Goal: Information Seeking & Learning: Learn about a topic

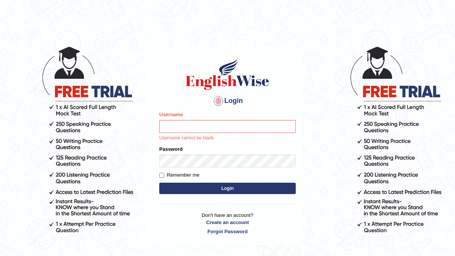
click at [195, 128] on input "Username" at bounding box center [227, 126] width 137 height 13
type input "devera"
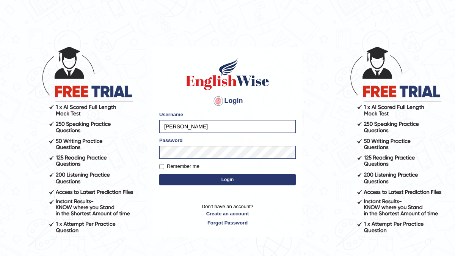
click at [227, 182] on button "Login" at bounding box center [227, 179] width 137 height 11
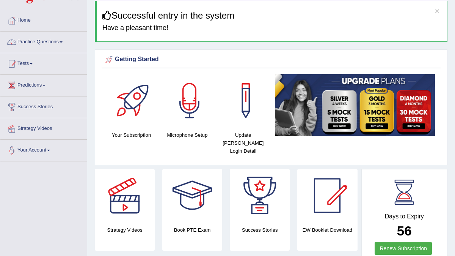
scroll to position [25, 0]
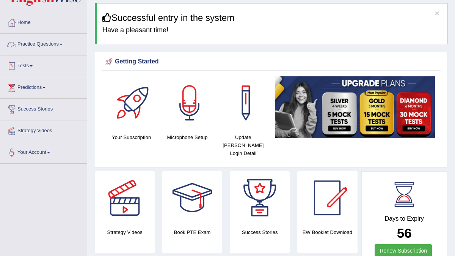
click at [65, 43] on link "Practice Questions" at bounding box center [43, 43] width 86 height 19
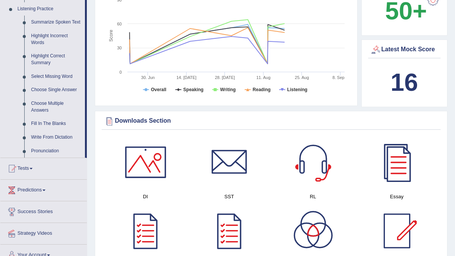
scroll to position [328, 0]
click at [50, 145] on link "Write From Dictation" at bounding box center [56, 138] width 57 height 14
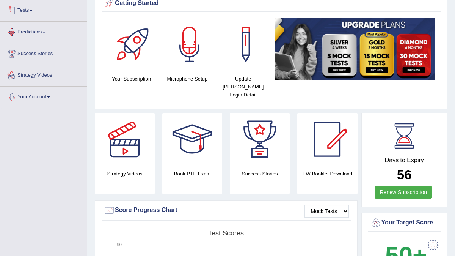
scroll to position [104, 0]
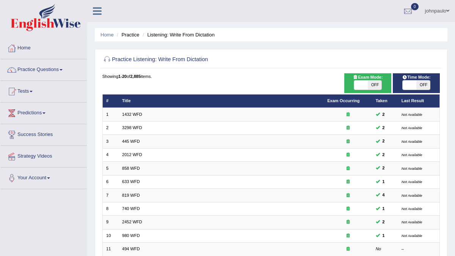
click at [359, 83] on span at bounding box center [361, 84] width 14 height 9
checkbox input "true"
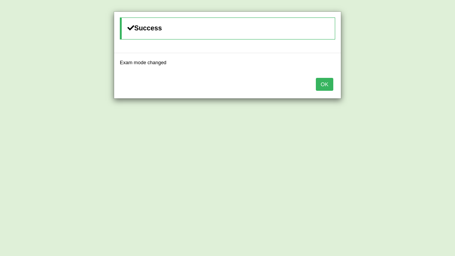
click at [325, 86] on button "OK" at bounding box center [324, 84] width 17 height 13
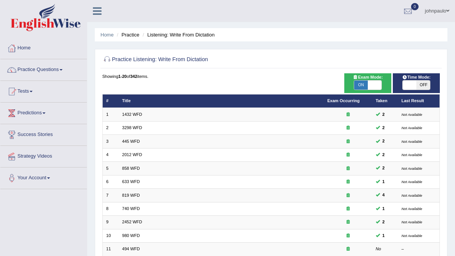
click at [406, 86] on span at bounding box center [410, 84] width 14 height 9
checkbox input "true"
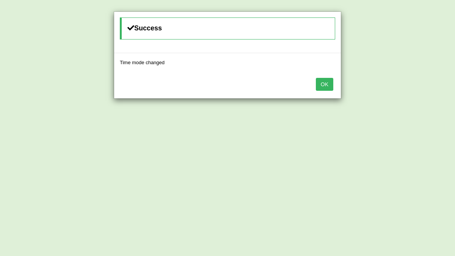
click at [329, 83] on button "OK" at bounding box center [324, 84] width 17 height 13
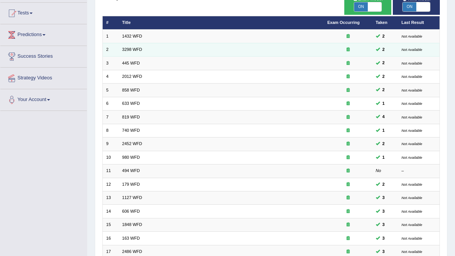
scroll to position [79, 0]
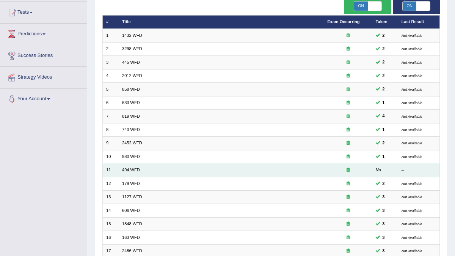
click at [133, 167] on link "494 WFD" at bounding box center [131, 169] width 18 height 5
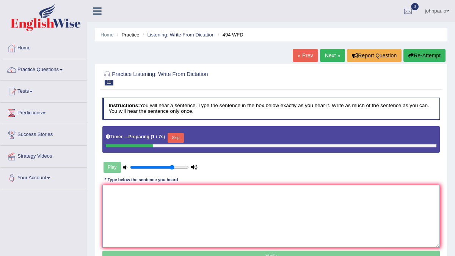
click at [126, 193] on textarea at bounding box center [271, 216] width 338 height 63
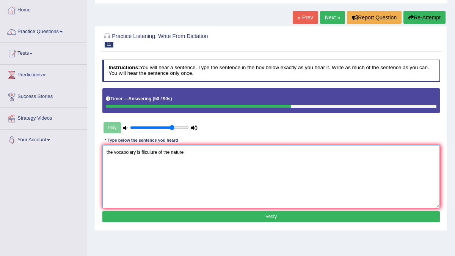
scroll to position [38, 0]
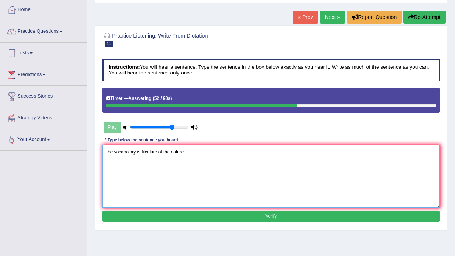
type textarea "the vocabolary is filculure of the nature"
click at [208, 215] on button "Verify" at bounding box center [271, 216] width 338 height 11
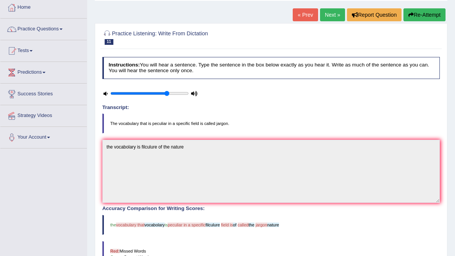
scroll to position [25, 0]
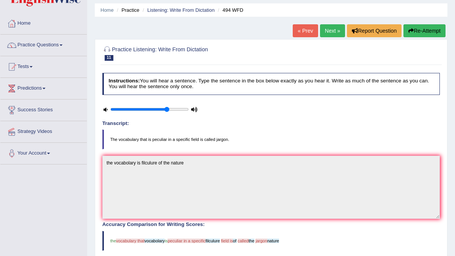
click at [421, 29] on button "Re-Attempt" at bounding box center [425, 30] width 42 height 13
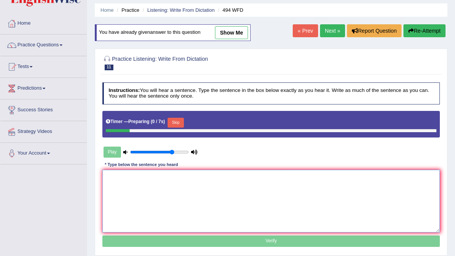
click at [138, 183] on textarea at bounding box center [271, 201] width 338 height 63
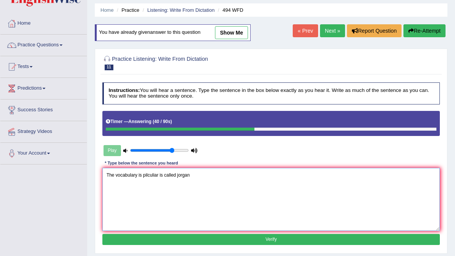
type textarea "The vocabulary is pilculiar is called jorgan"
click at [245, 238] on button "Verify" at bounding box center [271, 239] width 338 height 11
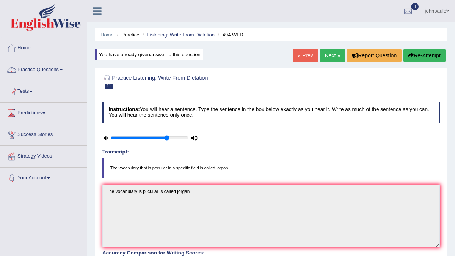
click at [417, 54] on button "Re-Attempt" at bounding box center [425, 55] width 42 height 13
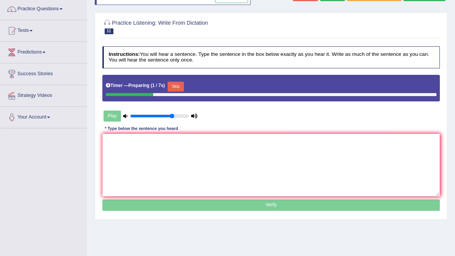
scroll to position [64, 0]
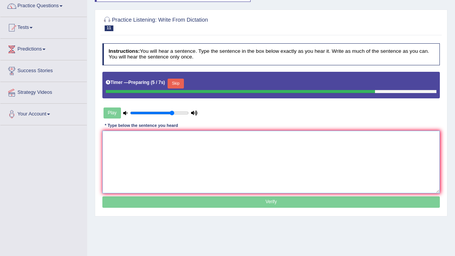
click at [115, 140] on textarea at bounding box center [271, 162] width 338 height 63
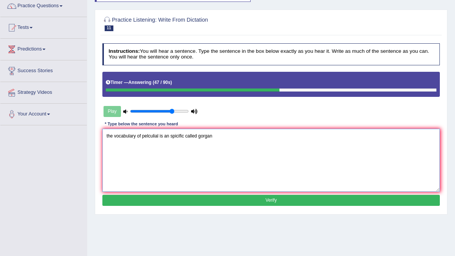
type textarea "the vocabulary of pelculial is an spicific called gorgan"
click at [253, 201] on button "Verify" at bounding box center [271, 200] width 338 height 11
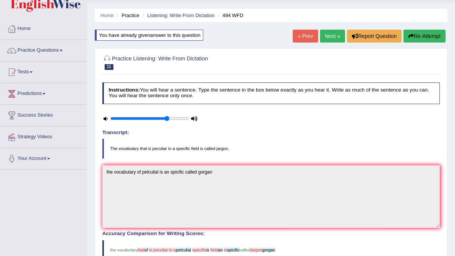
scroll to position [19, 0]
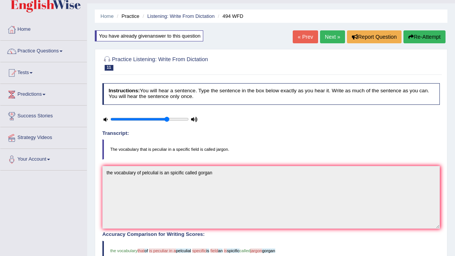
click at [426, 37] on button "Re-Attempt" at bounding box center [425, 36] width 42 height 13
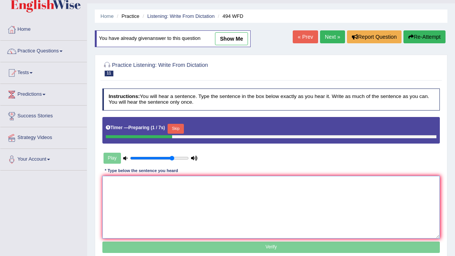
click at [126, 187] on textarea at bounding box center [271, 207] width 338 height 63
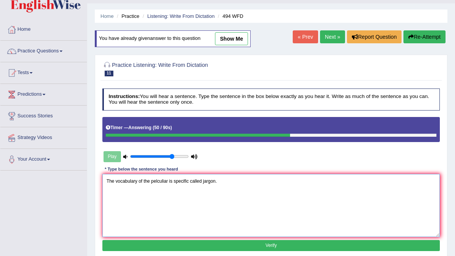
type textarea "The vocabulary of the pelculiar is specific called jargon."
click at [182, 242] on button "Verify" at bounding box center [271, 245] width 338 height 11
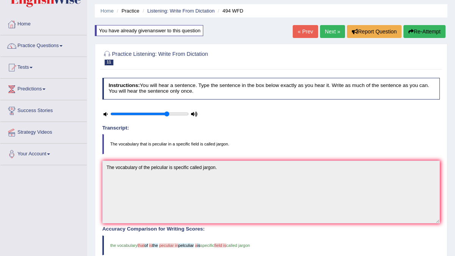
scroll to position [22, 0]
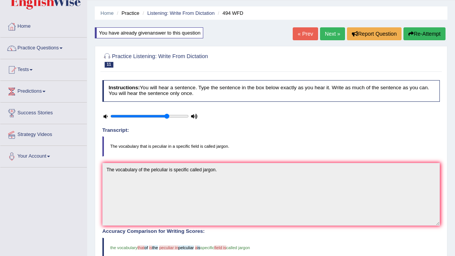
click at [428, 33] on button "Re-Attempt" at bounding box center [425, 33] width 42 height 13
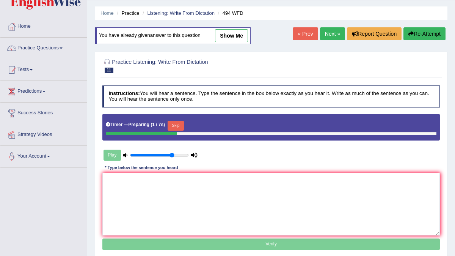
click at [181, 123] on button "Skip" at bounding box center [176, 126] width 16 height 10
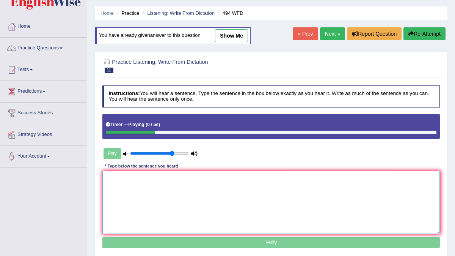
click at [128, 186] on textarea at bounding box center [271, 202] width 338 height 63
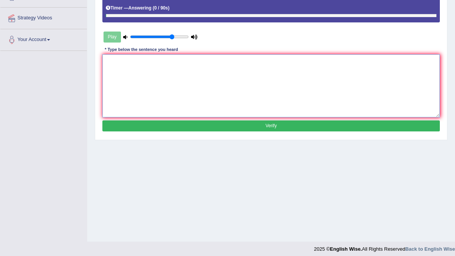
scroll to position [143, 0]
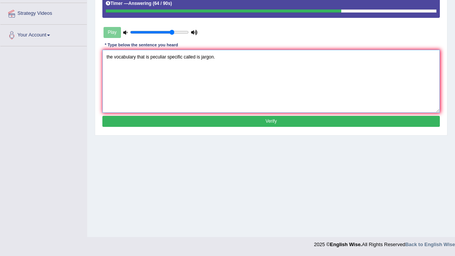
type textarea "the vocabulary that is peculiar specific called is jargon."
click at [188, 123] on button "Verify" at bounding box center [271, 121] width 338 height 11
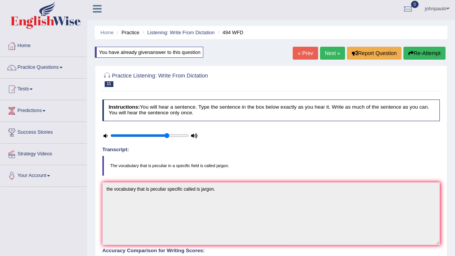
scroll to position [0, 0]
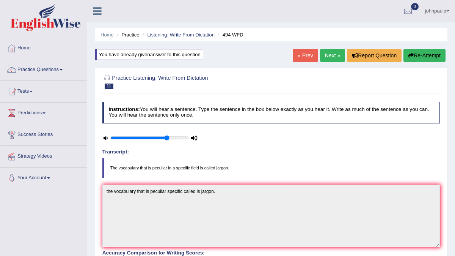
click at [329, 58] on link "Next »" at bounding box center [332, 55] width 25 height 13
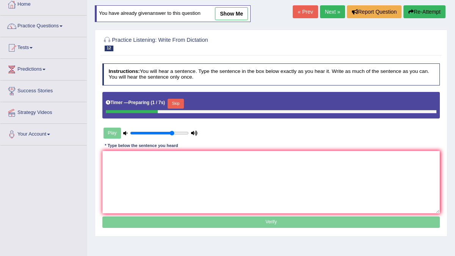
scroll to position [46, 0]
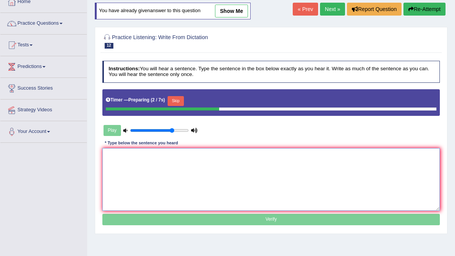
click at [130, 165] on textarea at bounding box center [271, 179] width 338 height 63
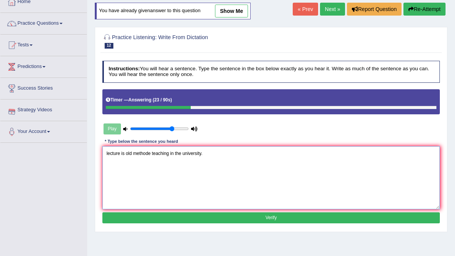
click at [144, 153] on textarea "lecture is old methode teaching in the university." at bounding box center [271, 177] width 338 height 63
click at [140, 153] on textarea "lecture is old metode teaching in the university." at bounding box center [271, 177] width 338 height 63
type textarea "lecture is old methode teaching in the university."
click at [236, 217] on button "Verify" at bounding box center [271, 217] width 338 height 11
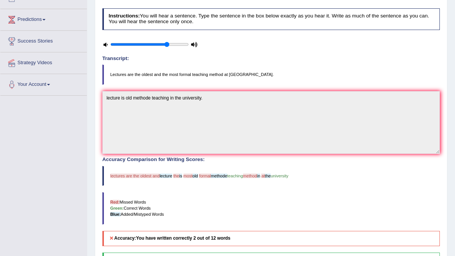
scroll to position [0, 0]
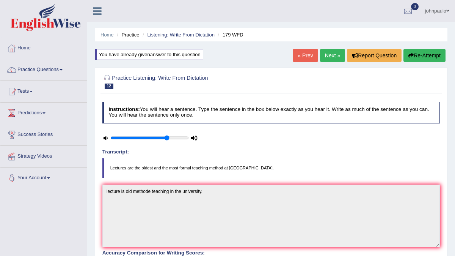
click at [423, 54] on button "Re-Attempt" at bounding box center [425, 55] width 42 height 13
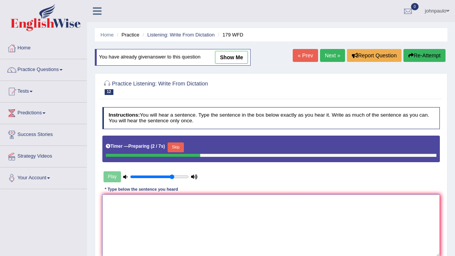
click at [142, 204] on textarea at bounding box center [271, 225] width 338 height 63
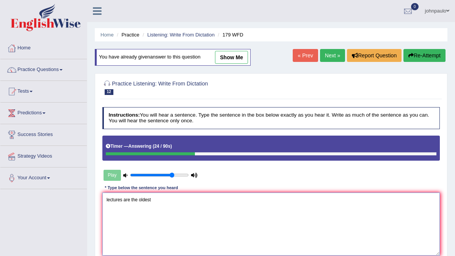
click at [139, 199] on textarea "lectures are the oldest" at bounding box center [271, 223] width 338 height 63
click at [168, 198] on textarea "lectures are the most oldest" at bounding box center [271, 223] width 338 height 63
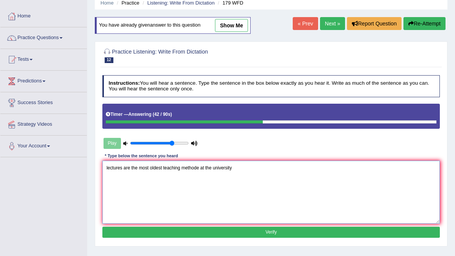
scroll to position [44, 0]
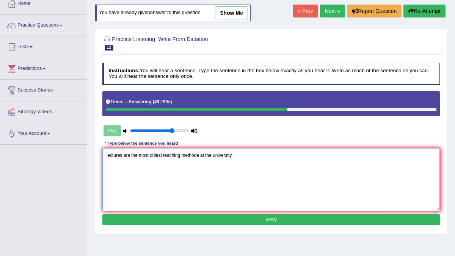
type textarea "lectures are the most oldest teaching methode at the university."
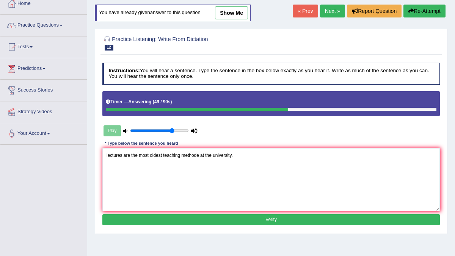
click at [261, 218] on button "Verify" at bounding box center [271, 219] width 338 height 11
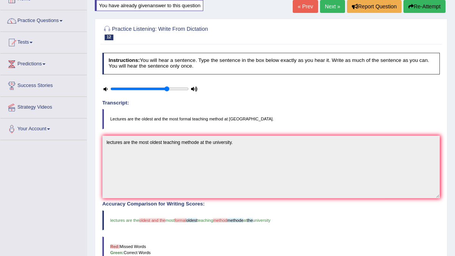
scroll to position [43, 0]
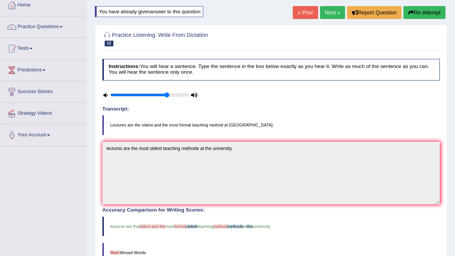
click at [334, 8] on link "Next »" at bounding box center [332, 12] width 25 height 13
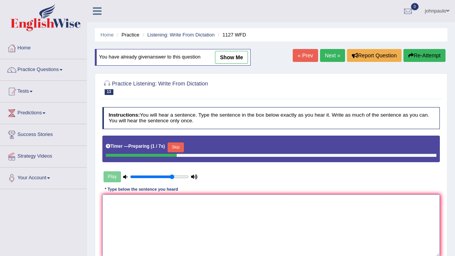
click at [116, 204] on textarea at bounding box center [271, 225] width 338 height 63
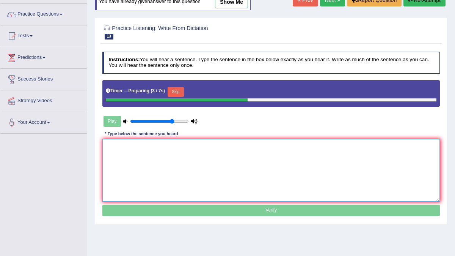
scroll to position [55, 0]
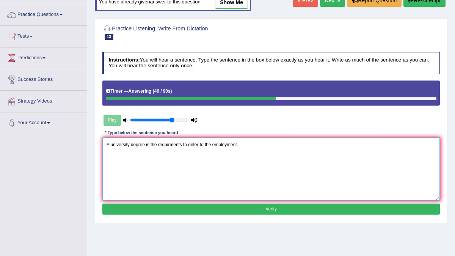
type textarea "A university degree is the requirments to enter to the employment."
click at [167, 210] on button "Verify" at bounding box center [271, 208] width 338 height 11
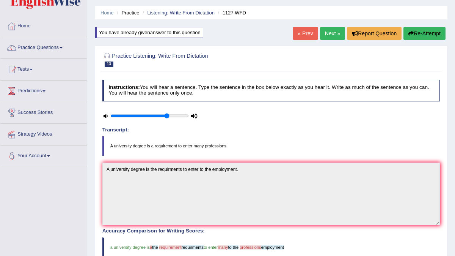
scroll to position [21, 0]
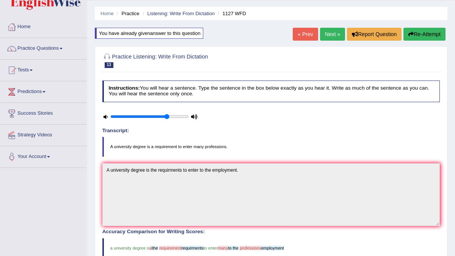
click at [419, 33] on button "Re-Attempt" at bounding box center [425, 34] width 42 height 13
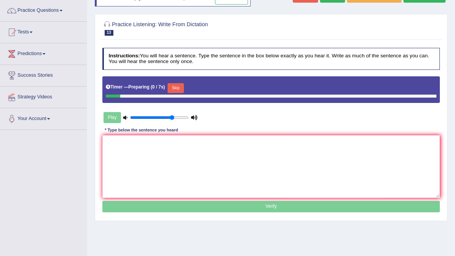
scroll to position [71, 0]
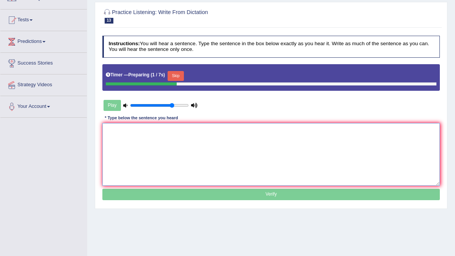
click at [111, 133] on textarea at bounding box center [271, 154] width 338 height 63
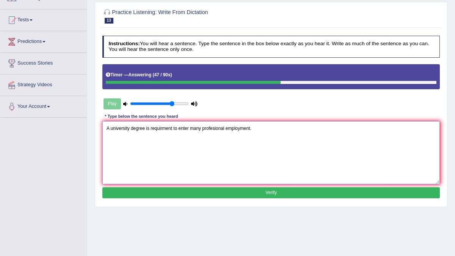
type textarea "A university degree is requirment to enter many profesional employment."
click at [226, 193] on button "Verify" at bounding box center [271, 192] width 338 height 11
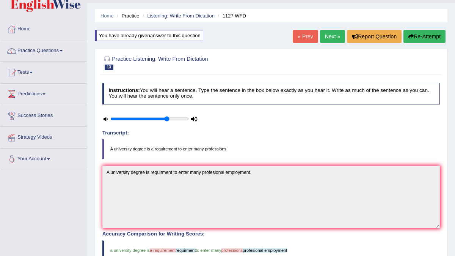
scroll to position [0, 0]
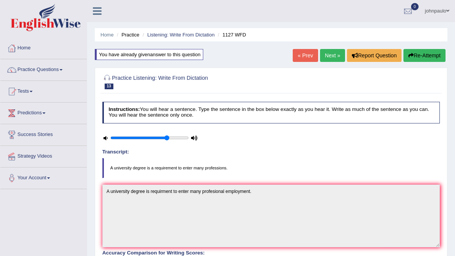
click at [329, 56] on link "Next »" at bounding box center [332, 55] width 25 height 13
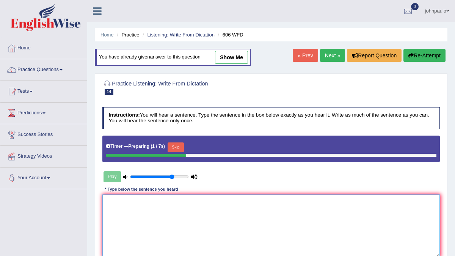
click at [118, 218] on textarea at bounding box center [271, 225] width 338 height 63
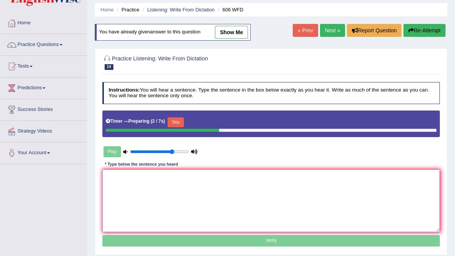
scroll to position [30, 0]
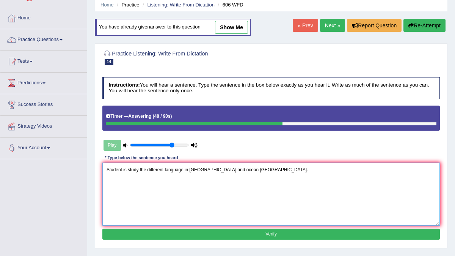
click at [185, 170] on textarea "Student is study the different language in [GEOGRAPHIC_DATA] and ocean [GEOGRAP…" at bounding box center [271, 193] width 338 height 63
type textarea "Student is study the different language languages in [GEOGRAPHIC_DATA] and ocea…"
click at [267, 233] on button "Verify" at bounding box center [271, 233] width 338 height 11
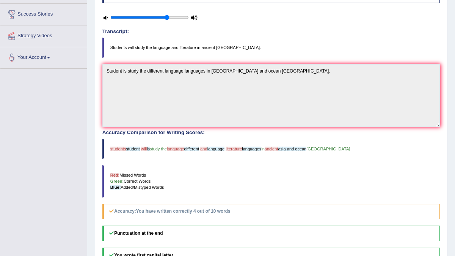
scroll to position [0, 0]
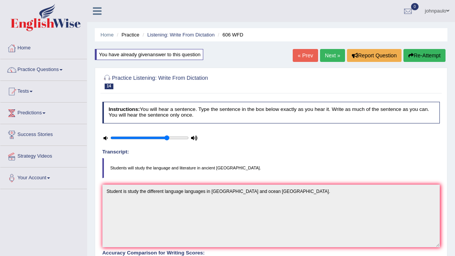
click at [327, 58] on link "Next »" at bounding box center [332, 55] width 25 height 13
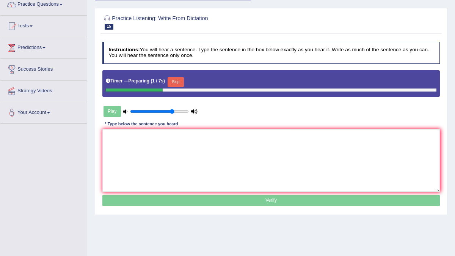
scroll to position [71, 0]
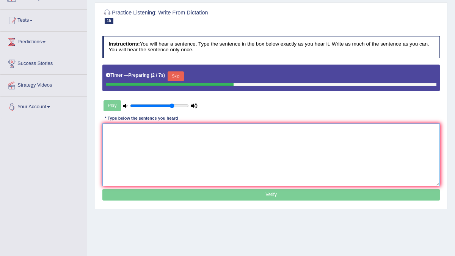
click at [114, 135] on textarea at bounding box center [271, 154] width 338 height 63
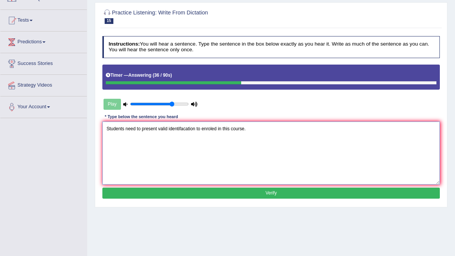
click at [184, 129] on textarea "Students need to present valid identifacation to enroled in this course." at bounding box center [271, 152] width 338 height 63
click at [211, 128] on textarea "Students need to present valid identification to enroled in this course." at bounding box center [271, 152] width 338 height 63
type textarea "Students need to present valid identification to enrolled in this course."
click at [271, 192] on button "Verify" at bounding box center [271, 192] width 338 height 11
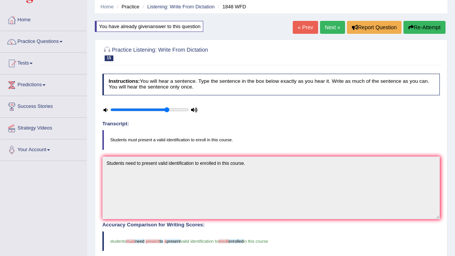
scroll to position [0, 0]
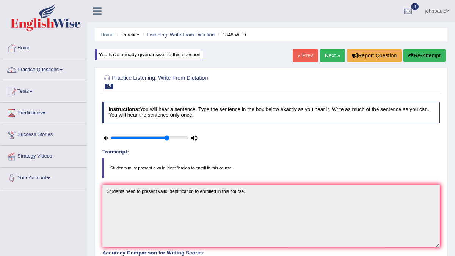
click at [328, 56] on link "Next »" at bounding box center [332, 55] width 25 height 13
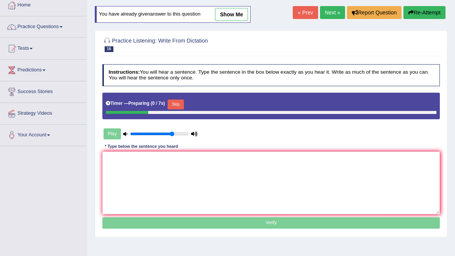
scroll to position [43, 0]
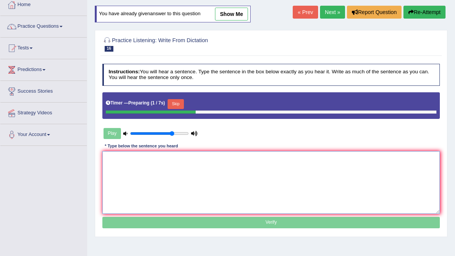
click at [117, 161] on textarea at bounding box center [271, 182] width 338 height 63
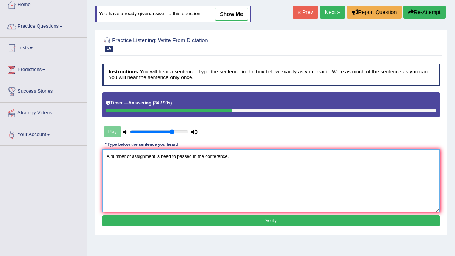
type textarea "A number of assignment is need to passed in the conference."
click at [184, 219] on button "Verify" at bounding box center [271, 220] width 338 height 11
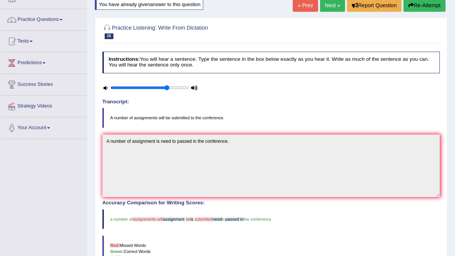
scroll to position [45, 0]
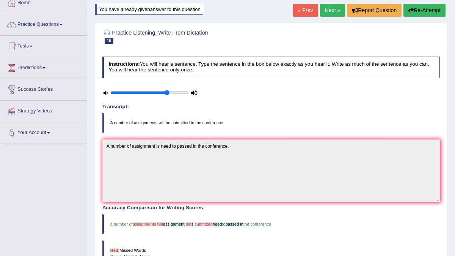
click at [418, 11] on button "Re-Attempt" at bounding box center [425, 10] width 42 height 13
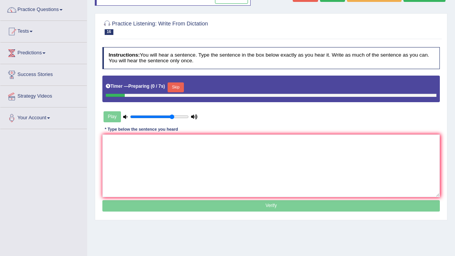
scroll to position [80, 0]
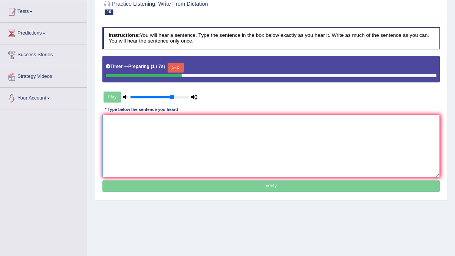
click at [120, 126] on textarea at bounding box center [271, 146] width 338 height 63
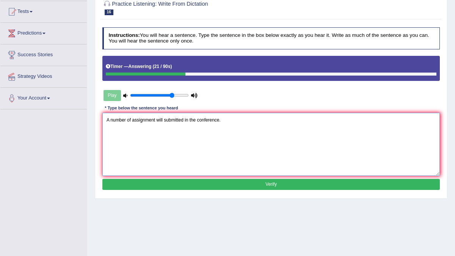
click at [155, 119] on textarea "A number of assignment will submitted in the conference." at bounding box center [271, 144] width 338 height 63
type textarea "A number of assignments assignment will submitted in the conference."
click at [232, 184] on button "Verify" at bounding box center [271, 184] width 338 height 11
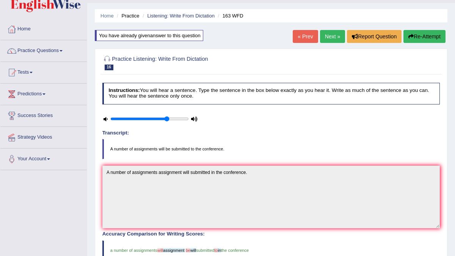
scroll to position [17, 0]
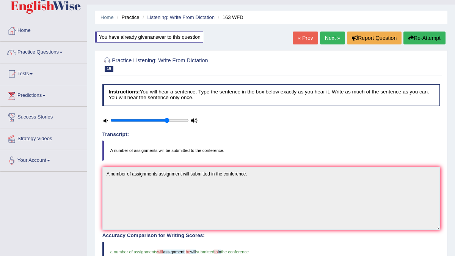
click at [330, 40] on link "Next »" at bounding box center [332, 37] width 25 height 13
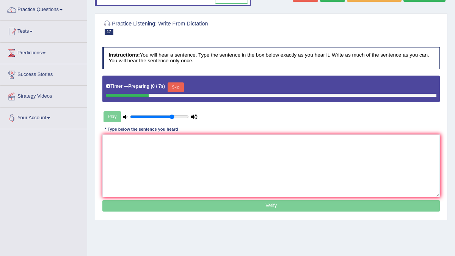
scroll to position [60, 0]
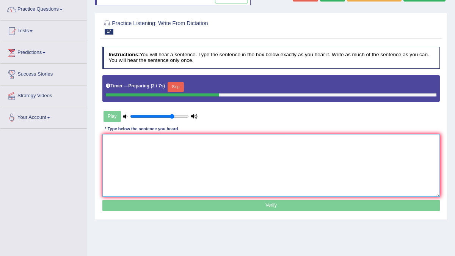
click at [125, 147] on textarea at bounding box center [271, 165] width 338 height 63
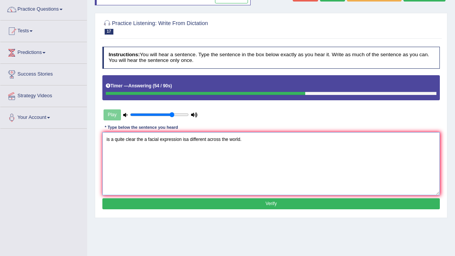
click at [186, 139] on textarea "is a quite clear the a facial expression isa different across the world." at bounding box center [271, 163] width 338 height 63
type textarea "is a quite clear the a facial expression is a different across the world."
click at [263, 202] on button "Verify" at bounding box center [271, 203] width 338 height 11
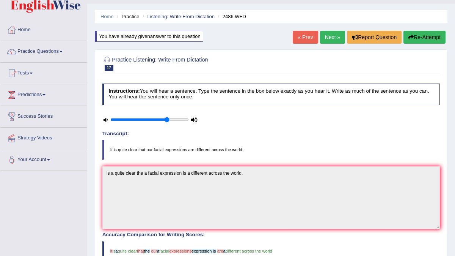
scroll to position [15, 0]
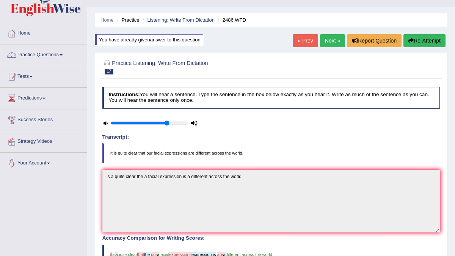
click at [332, 42] on link "Next »" at bounding box center [332, 40] width 25 height 13
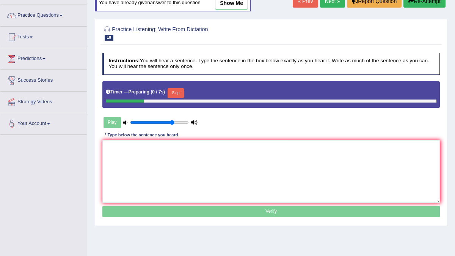
scroll to position [57, 0]
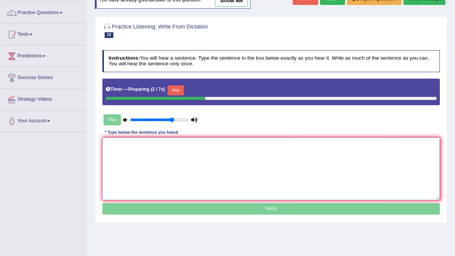
click at [109, 147] on textarea at bounding box center [271, 168] width 338 height 63
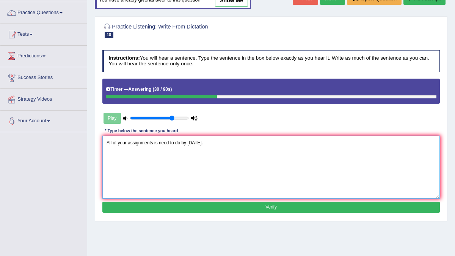
type textarea "All of your assignments is need to do by tomorrow."
click at [238, 204] on button "Verify" at bounding box center [271, 206] width 338 height 11
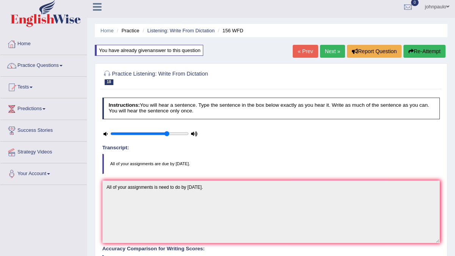
scroll to position [0, 0]
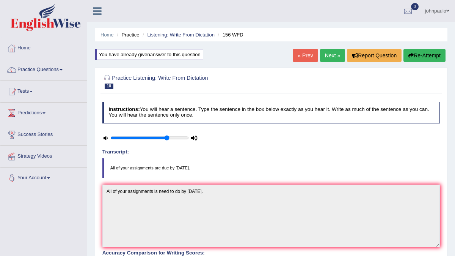
click at [423, 57] on button "Re-Attempt" at bounding box center [425, 55] width 42 height 13
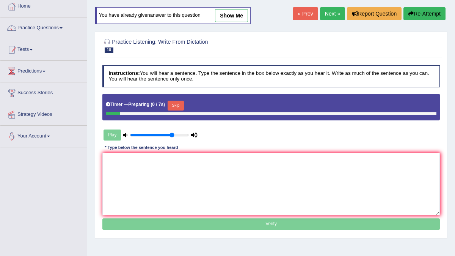
scroll to position [42, 0]
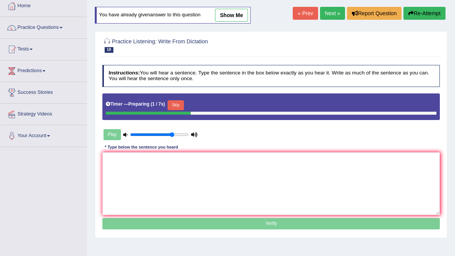
click at [179, 102] on button "Skip" at bounding box center [176, 105] width 16 height 10
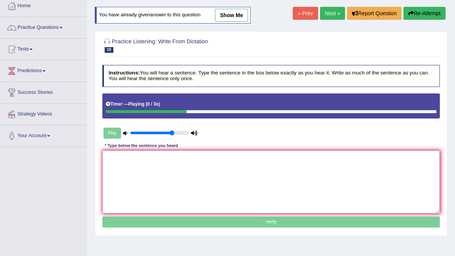
click at [127, 157] on textarea at bounding box center [271, 181] width 338 height 63
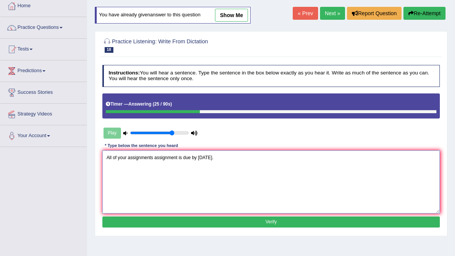
type textarea "All of your assignments assignment is due by [DATE]."
click at [197, 222] on button "Verify" at bounding box center [271, 221] width 338 height 11
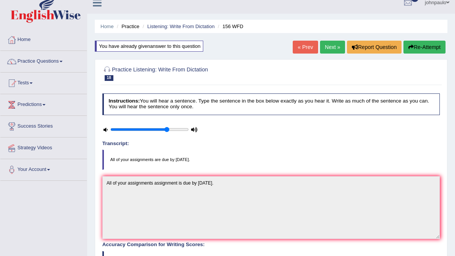
scroll to position [0, 0]
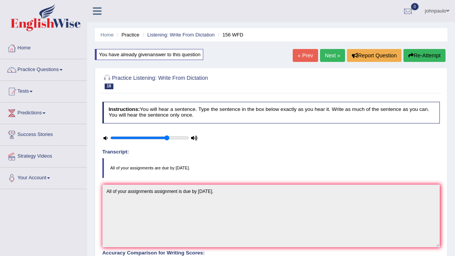
click at [430, 53] on button "Re-Attempt" at bounding box center [425, 55] width 42 height 13
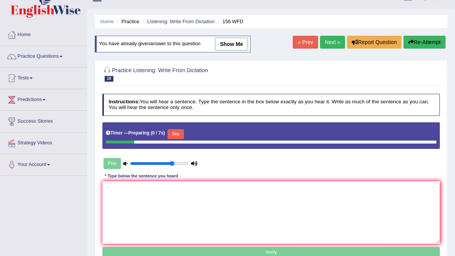
scroll to position [32, 0]
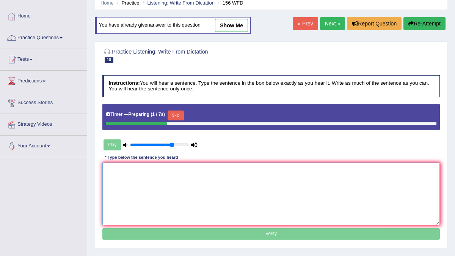
click at [121, 172] on textarea at bounding box center [271, 193] width 338 height 63
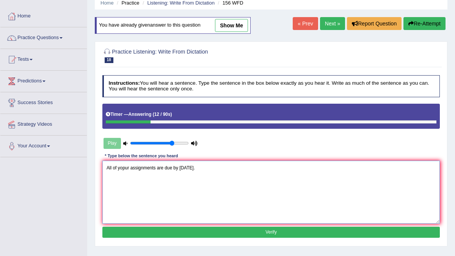
click at [126, 167] on textarea "All of yopur assignments are due by [DATE]." at bounding box center [271, 191] width 338 height 63
type textarea "All of your assignments are due by [DATE]."
click at [253, 232] on button "Verify" at bounding box center [271, 231] width 338 height 11
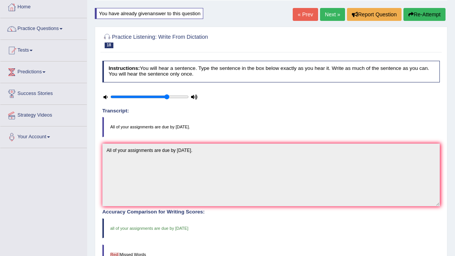
scroll to position [0, 0]
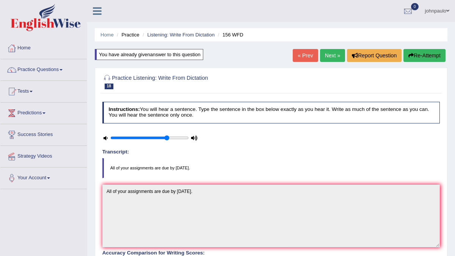
click at [326, 56] on link "Next »" at bounding box center [332, 55] width 25 height 13
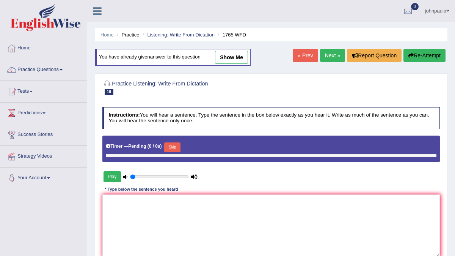
type input "0.75"
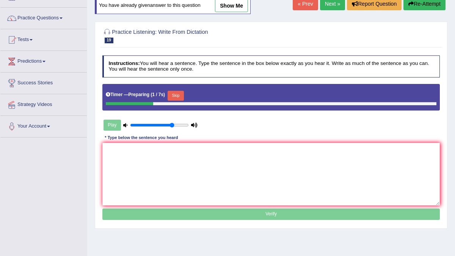
scroll to position [54, 0]
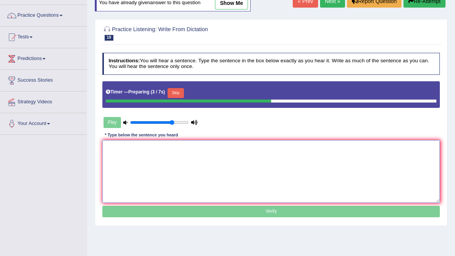
click at [112, 151] on textarea at bounding box center [271, 171] width 338 height 63
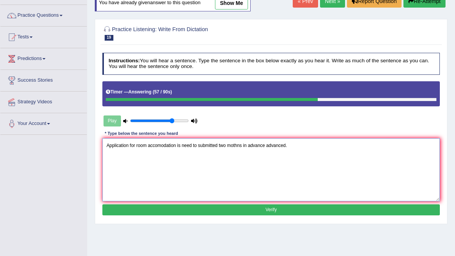
click at [105, 145] on textarea "Application for room accomodation is need to submitted two mothns in advance ad…" at bounding box center [271, 169] width 338 height 63
click at [221, 145] on textarea "Application for room accomodation is need to submitted two mothns in advance ad…" at bounding box center [271, 169] width 338 height 63
click at [261, 144] on textarea "Application for room accomodation is need to submitted submit two mothns in adv…" at bounding box center [271, 169] width 338 height 63
type textarea "Application for room accomodation is need to submitted submit two mothns monin …"
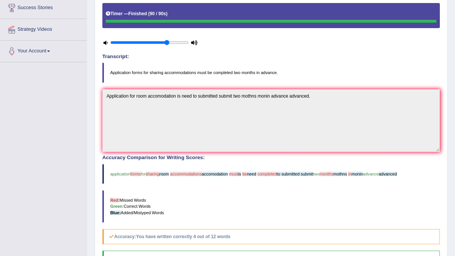
scroll to position [0, 0]
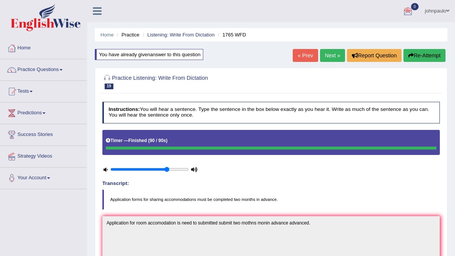
click at [443, 11] on link "johnpaulo" at bounding box center [438, 10] width 36 height 20
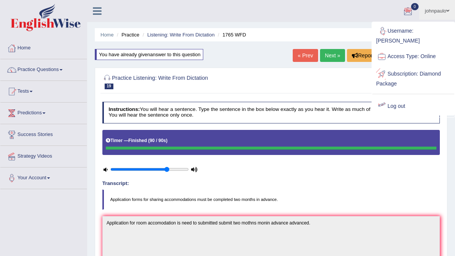
click at [392, 98] on link "Log out" at bounding box center [414, 106] width 82 height 17
